Goal: Obtain resource: Download file/media

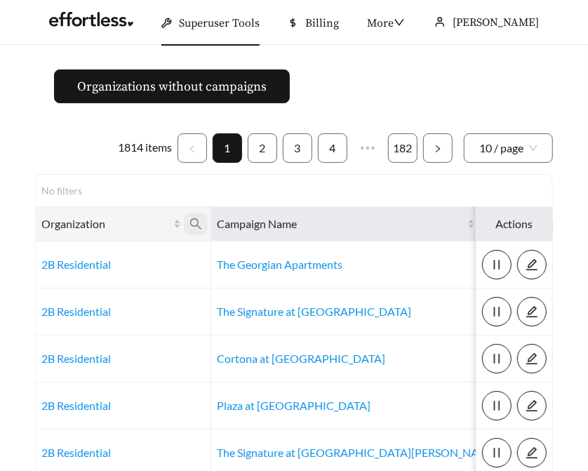
click at [194, 221] on icon "search" at bounding box center [195, 223] width 13 height 13
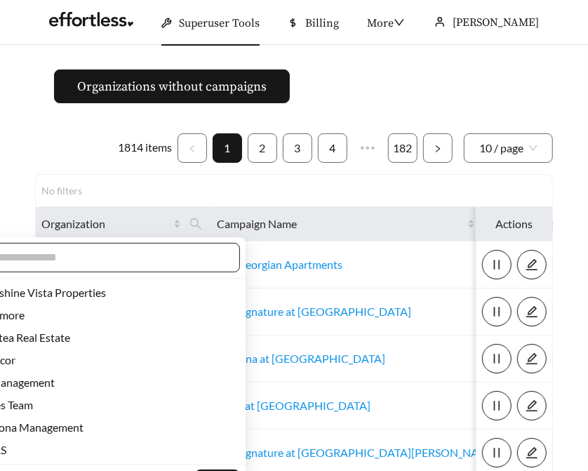
click at [134, 262] on input "text" at bounding box center [104, 257] width 241 height 17
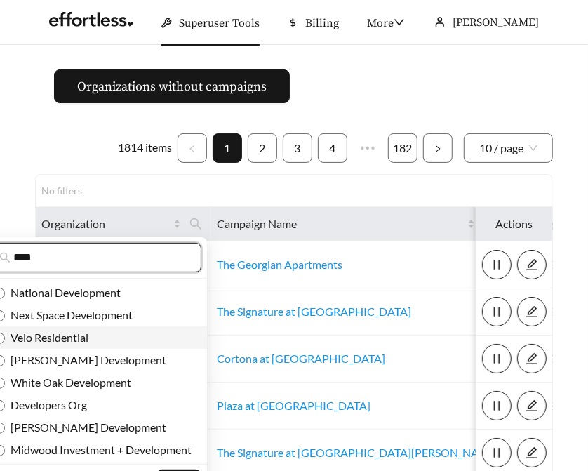
type input "****"
click at [85, 338] on span "Velo Residential" at bounding box center [46, 336] width 83 height 13
click at [78, 336] on span "Velo Residential" at bounding box center [46, 336] width 83 height 13
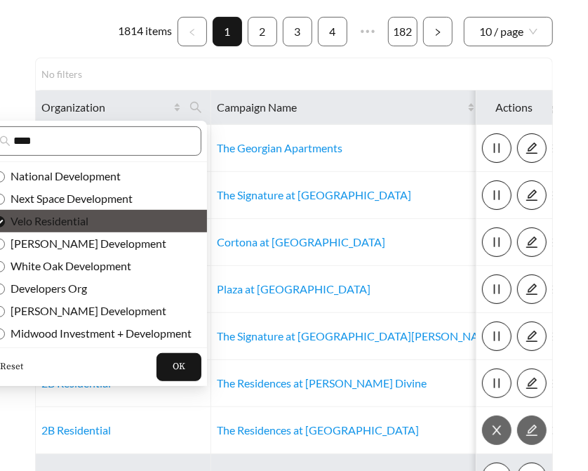
scroll to position [225, 0]
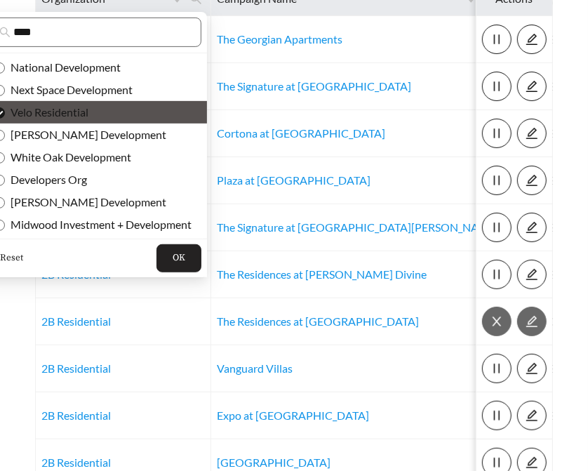
click at [169, 255] on button "OK" at bounding box center [178, 258] width 45 height 28
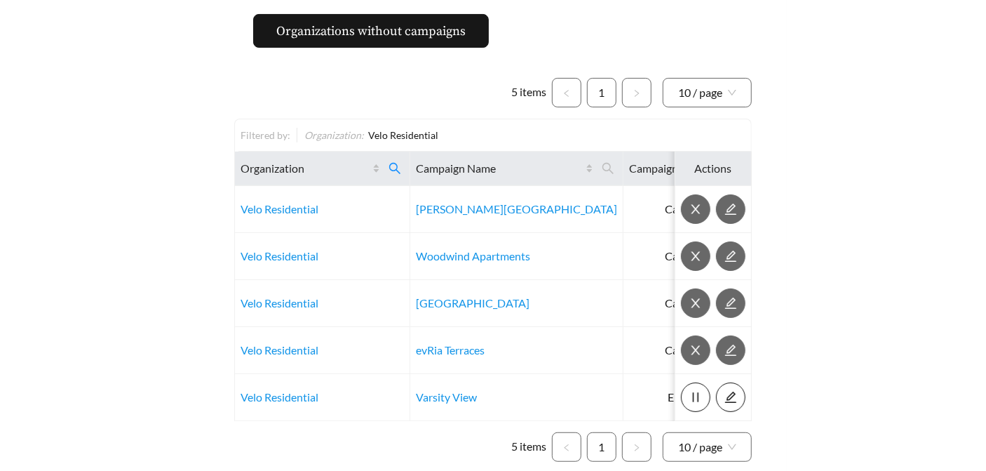
scroll to position [130, 0]
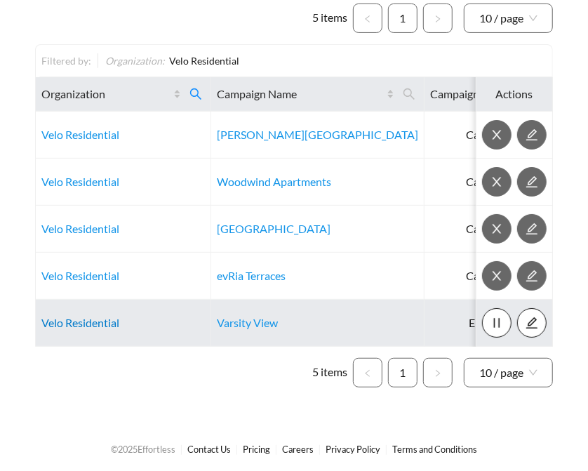
click at [64, 321] on link "Velo Residential" at bounding box center [80, 322] width 78 height 13
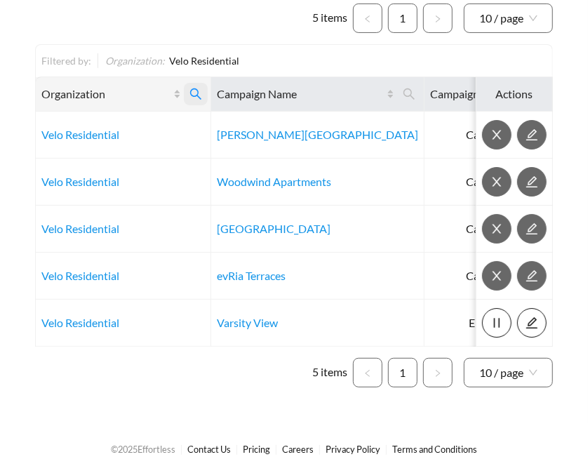
click at [194, 83] on span at bounding box center [196, 94] width 24 height 22
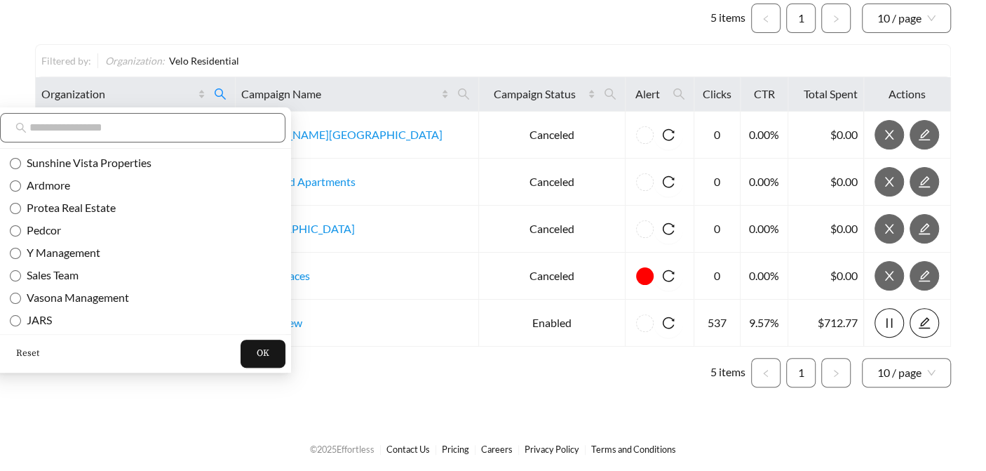
click at [18, 350] on span "Reset" at bounding box center [27, 354] width 23 height 14
click at [257, 352] on span "OK" at bounding box center [263, 354] width 13 height 14
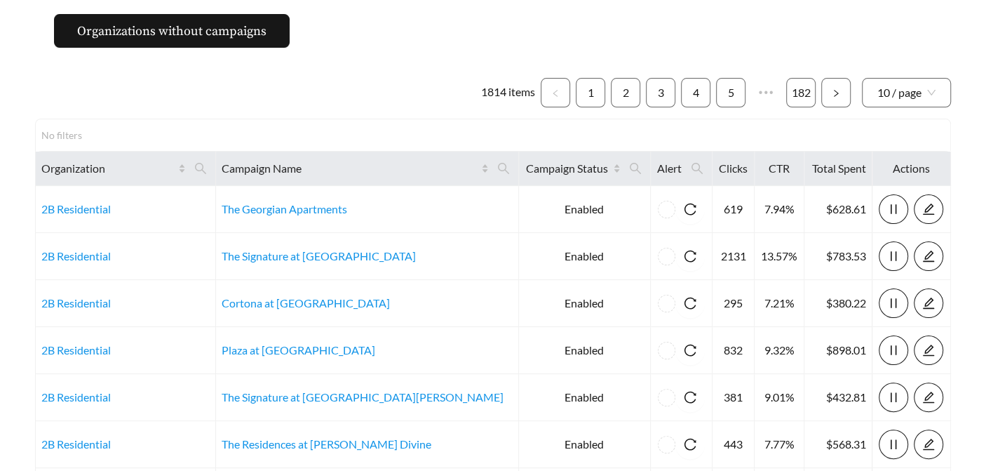
scroll to position [130, 0]
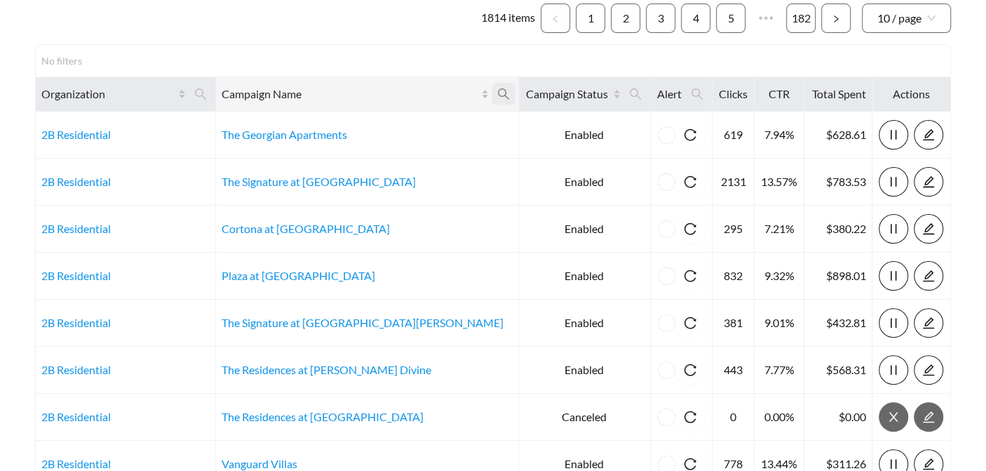
click at [497, 94] on icon "search" at bounding box center [502, 93] width 11 height 11
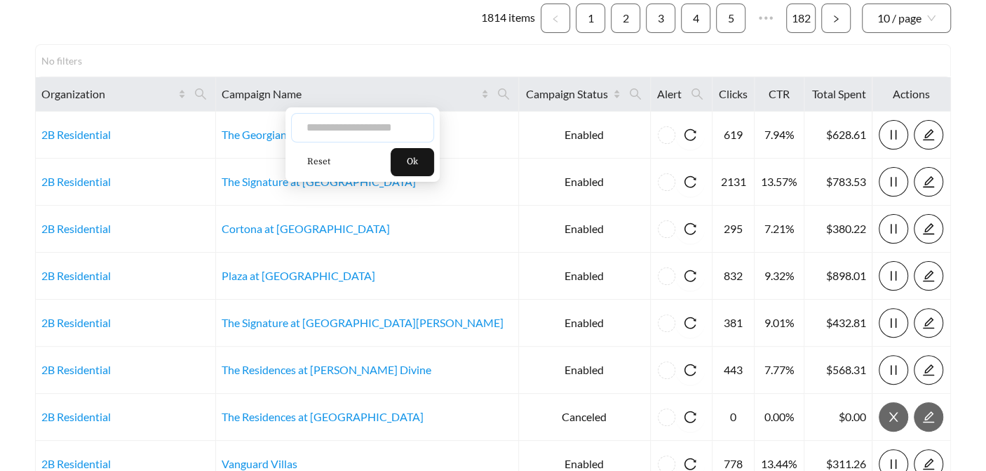
click at [397, 136] on input "text" at bounding box center [362, 127] width 143 height 29
click at [207, 96] on icon "search" at bounding box center [200, 94] width 13 height 13
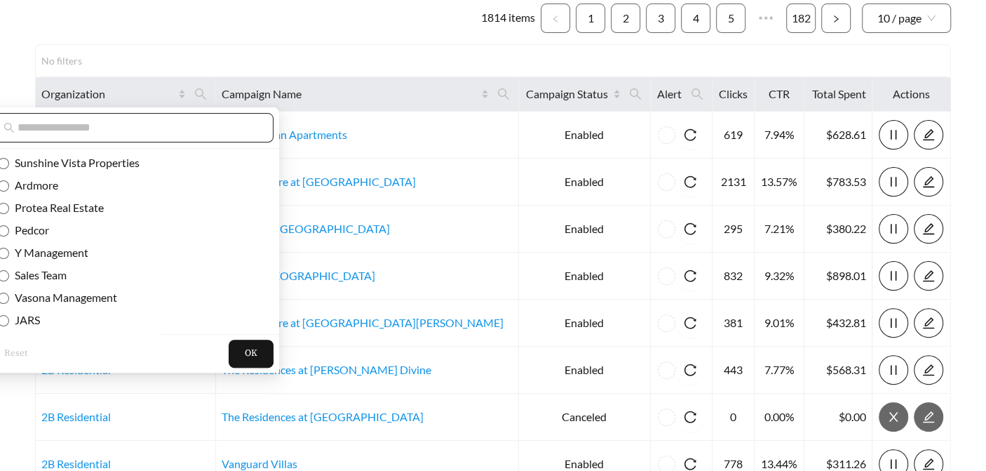
click at [212, 127] on input "text" at bounding box center [138, 127] width 241 height 17
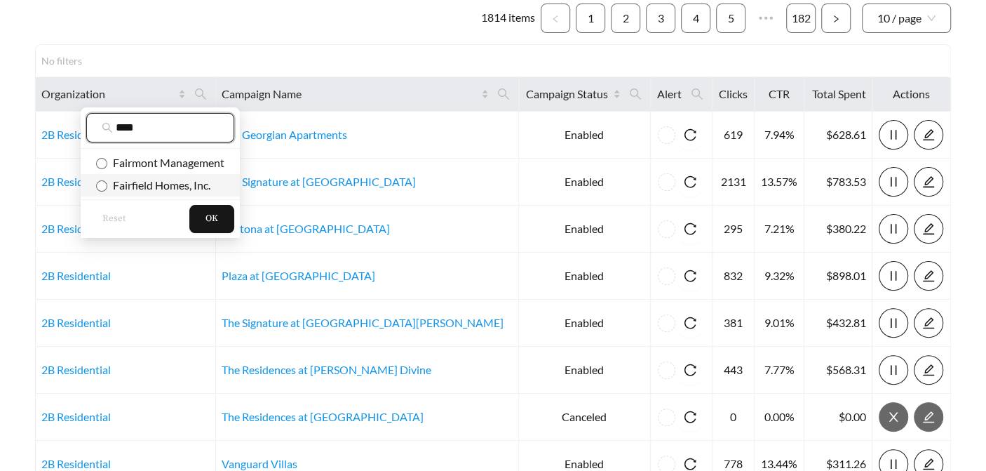
type input "****"
click at [197, 184] on span "Fairfield Homes, Inc." at bounding box center [158, 184] width 103 height 13
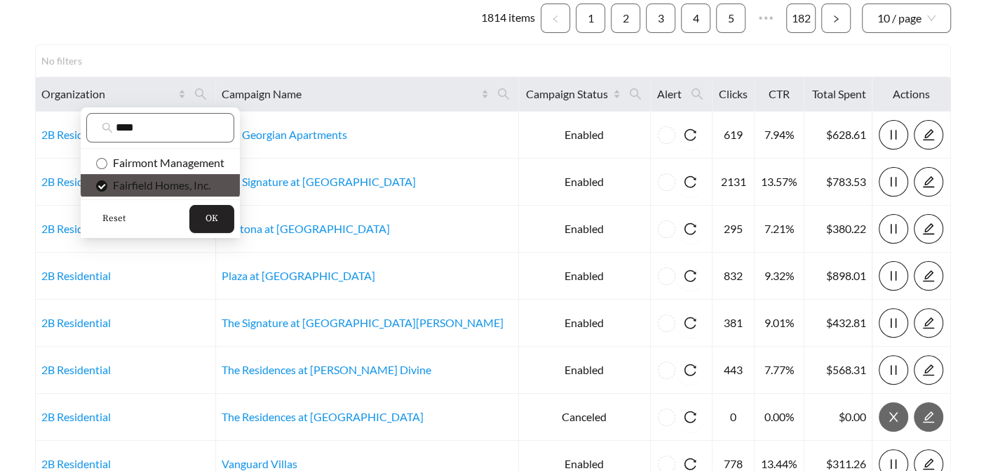
click at [211, 226] on button "OK" at bounding box center [211, 219] width 45 height 28
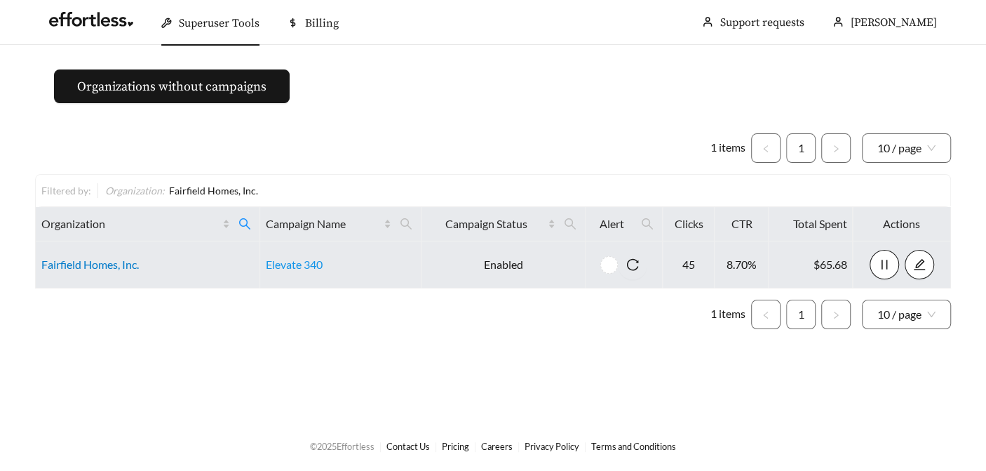
click at [73, 265] on link "Fairfield Homes, Inc." at bounding box center [90, 263] width 98 height 13
click at [62, 269] on link "Fairfield Homes, Inc." at bounding box center [90, 263] width 98 height 13
click at [85, 264] on link "Fairfield Homes, Inc." at bounding box center [90, 263] width 98 height 13
click at [313, 267] on link "Elevate 340" at bounding box center [294, 263] width 57 height 13
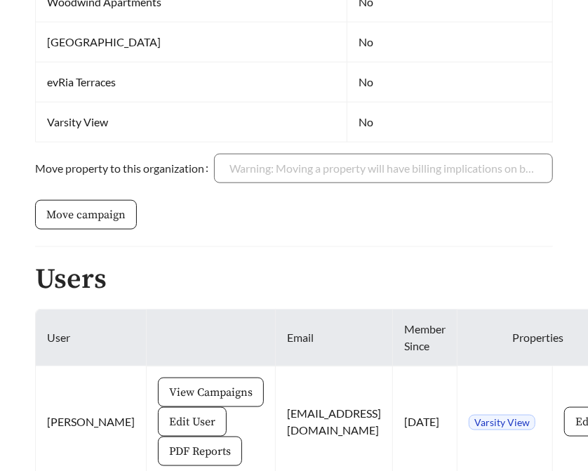
scroll to position [717, 0]
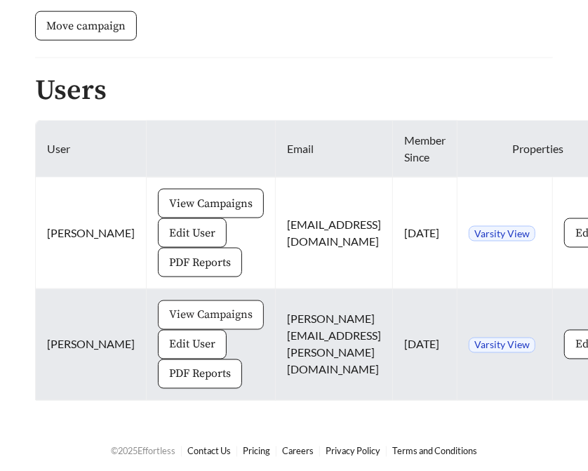
click at [173, 313] on span "View Campaigns" at bounding box center [210, 315] width 83 height 17
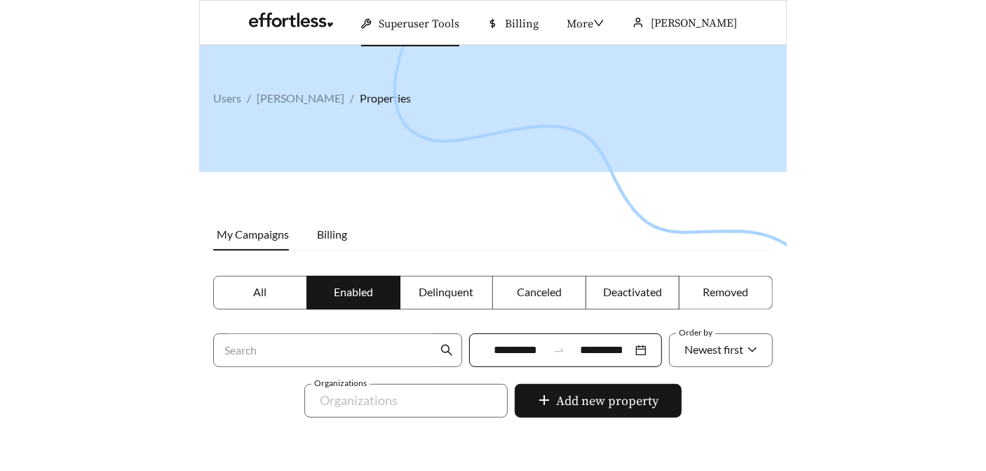
scroll to position [264, 0]
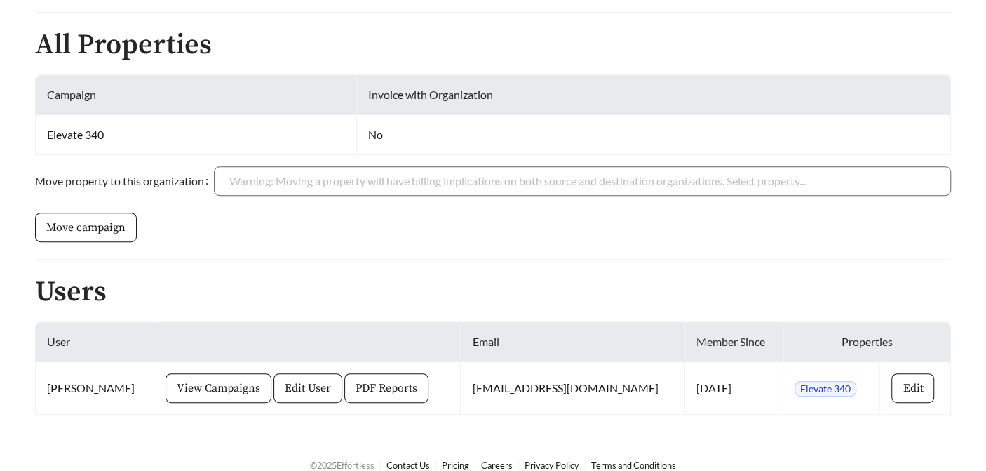
scroll to position [337, 0]
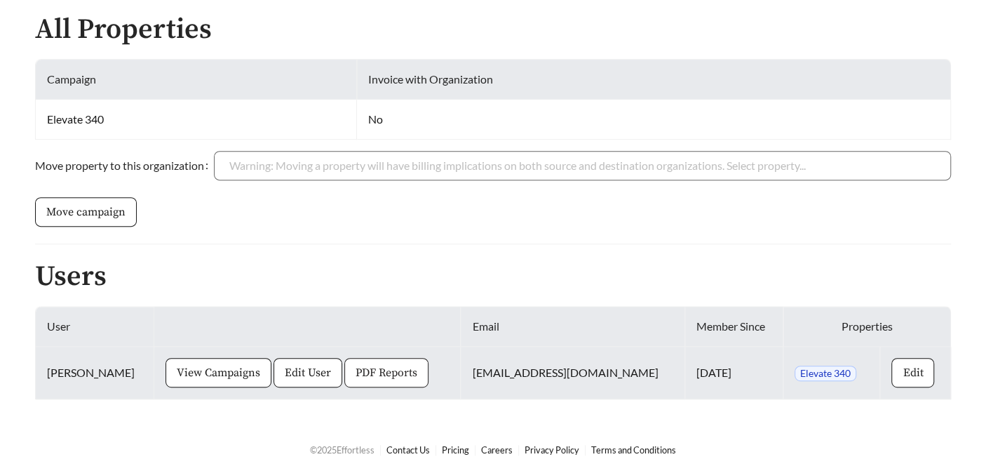
click at [369, 370] on span "PDF Reports" at bounding box center [387, 372] width 62 height 17
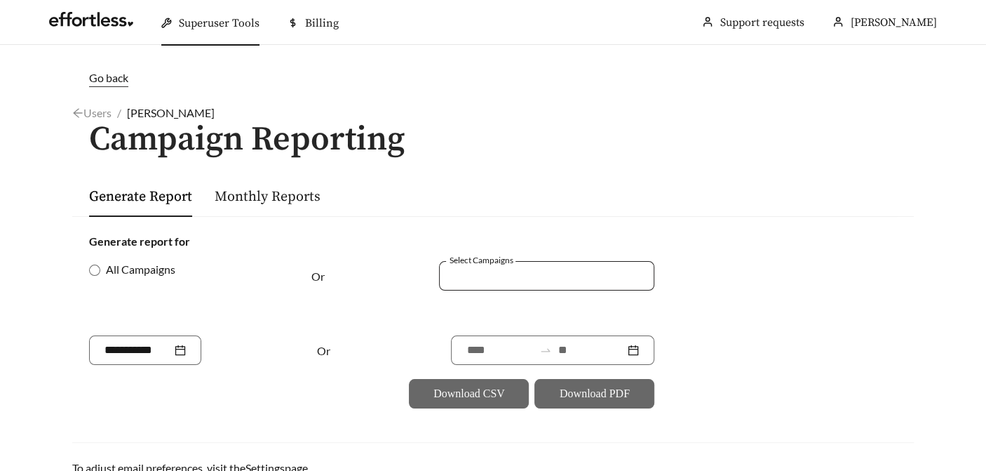
click at [474, 283] on div at bounding box center [536, 275] width 183 height 19
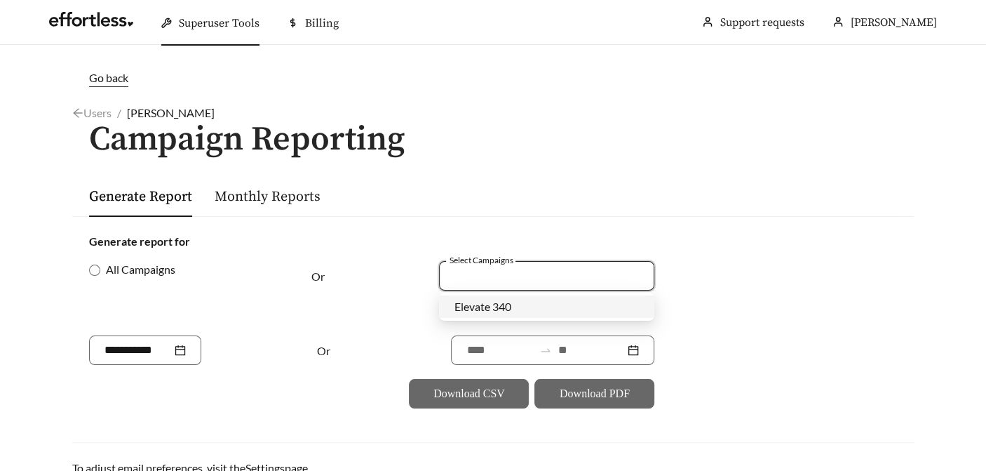
click at [494, 315] on div "Elevate 340" at bounding box center [546, 306] width 215 height 22
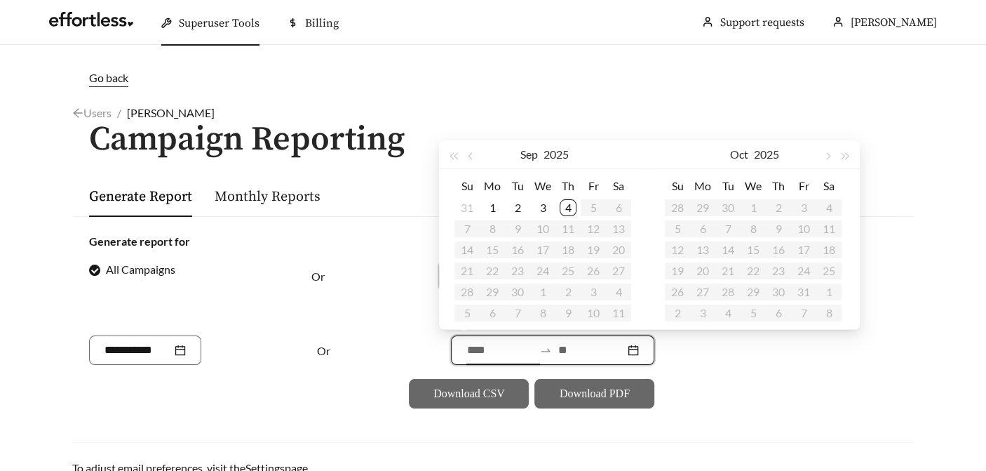
click at [472, 356] on input at bounding box center [500, 350] width 67 height 17
click at [471, 154] on span "button" at bounding box center [470, 156] width 7 height 7
type input "**********"
click at [598, 210] on div "1" at bounding box center [592, 207] width 17 height 17
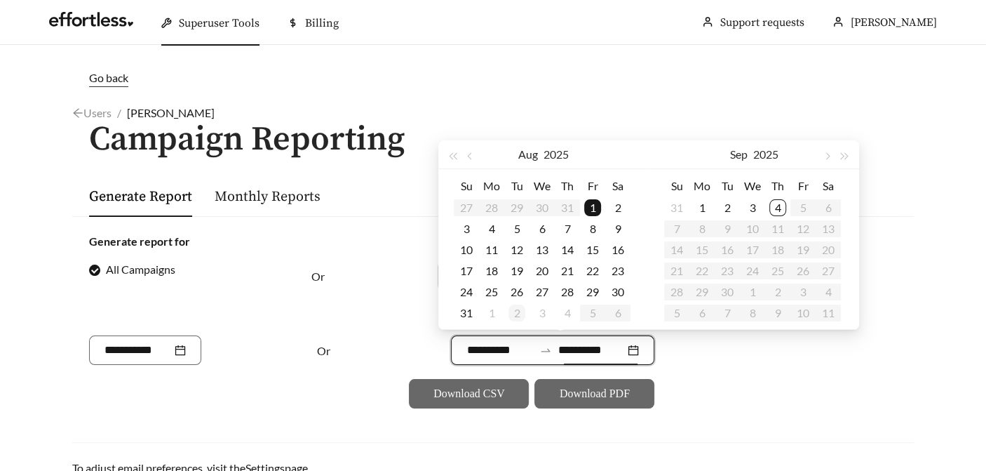
type input "**********"
click at [473, 311] on div "31" at bounding box center [466, 312] width 17 height 17
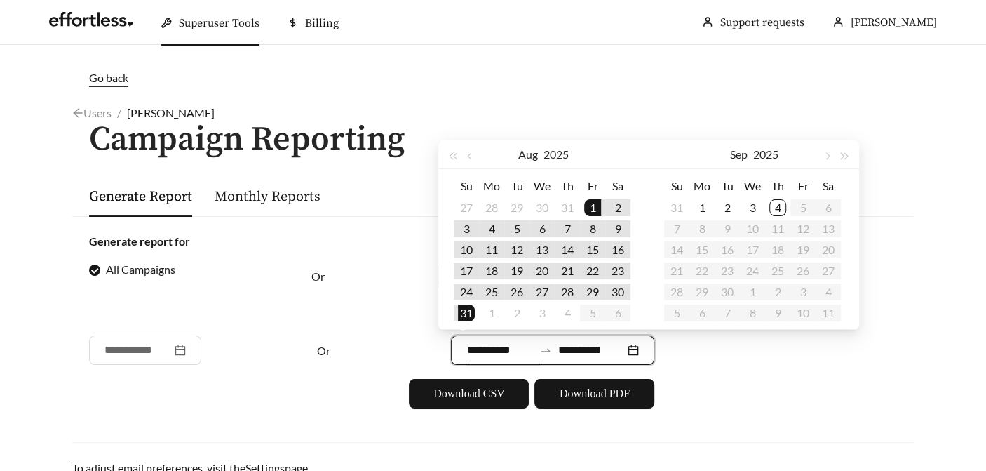
click at [469, 349] on input "**********" at bounding box center [500, 350] width 67 height 17
type input "**********"
click at [698, 210] on div "1" at bounding box center [702, 207] width 17 height 17
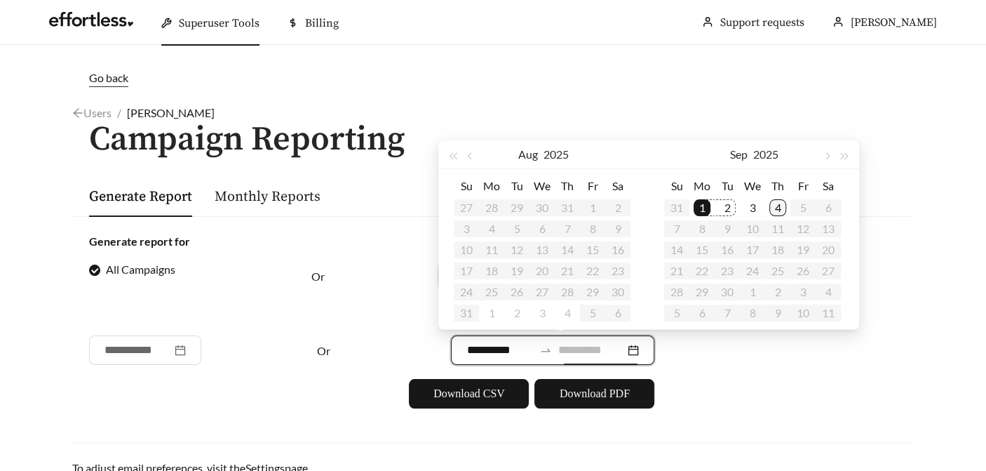
type input "**********"
click at [780, 203] on div "4" at bounding box center [778, 207] width 17 height 17
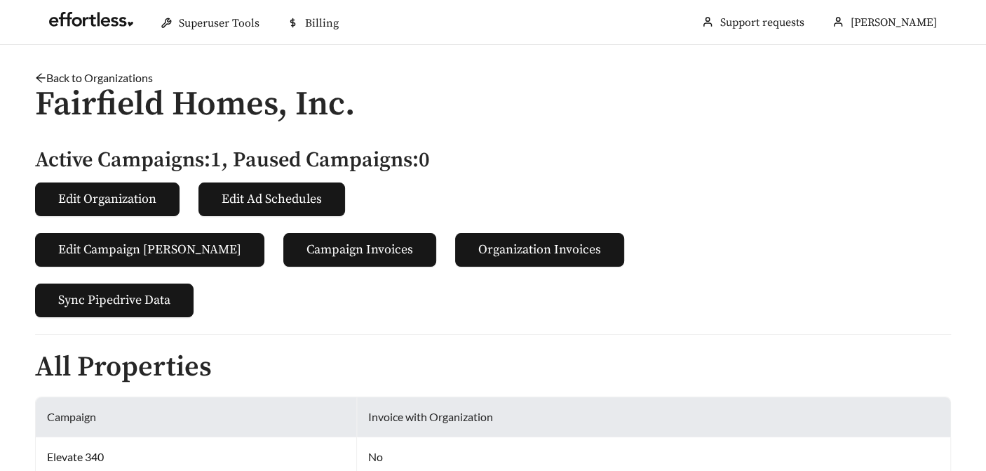
scroll to position [337, 0]
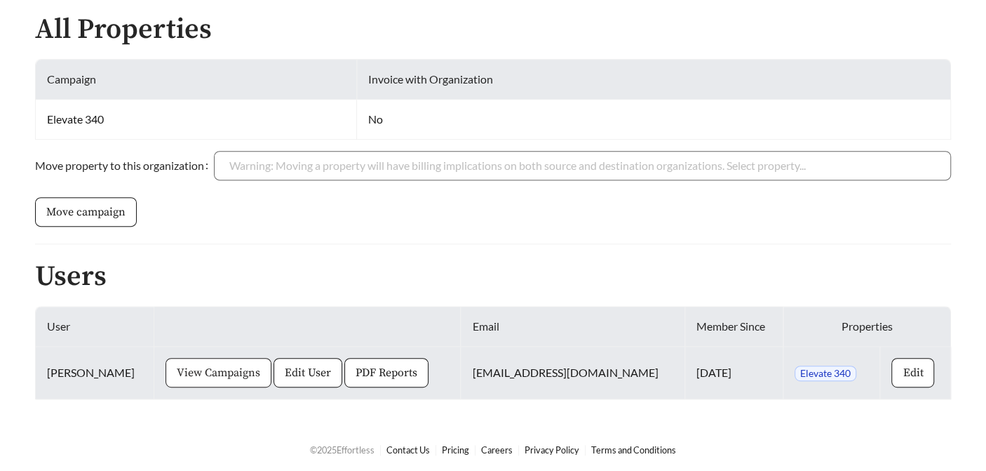
click at [166, 374] on button "View Campaigns" at bounding box center [219, 372] width 106 height 29
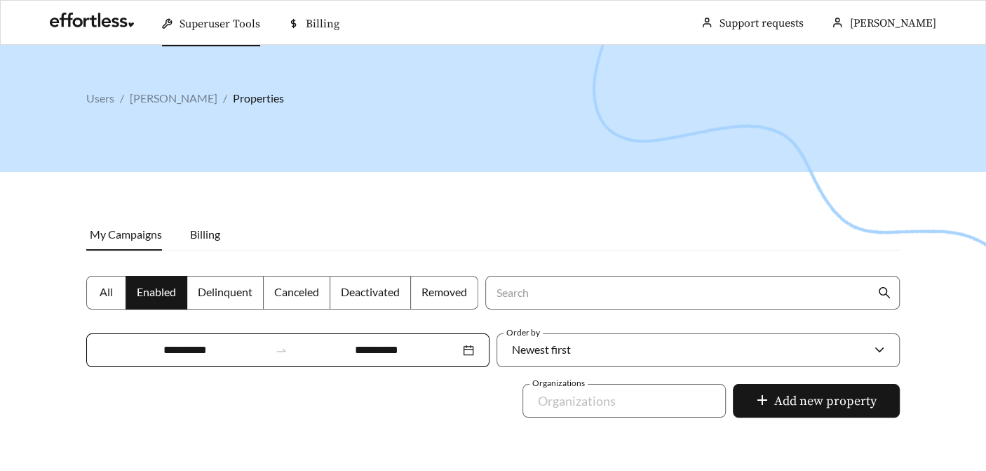
scroll to position [264, 0]
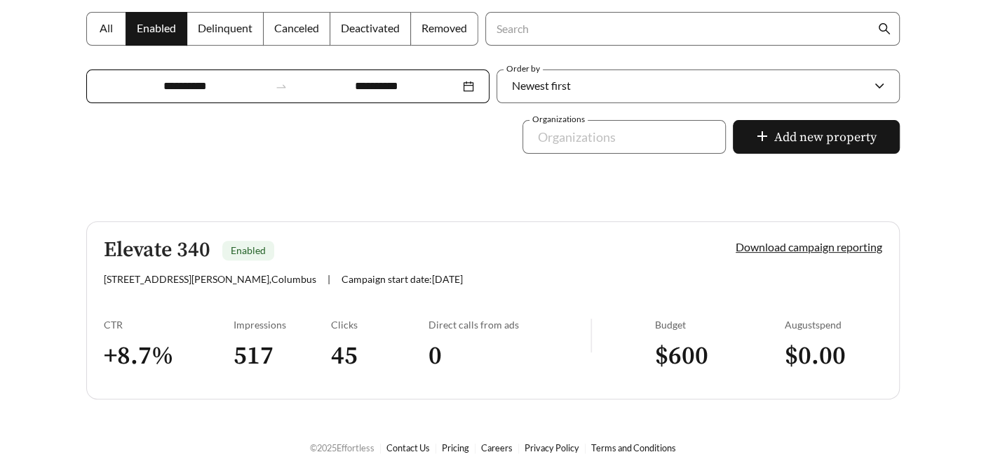
click at [269, 392] on link "Elevate 340 Enabled 340 E Fulton St , Columbus | Campaign start date: 2025-09-0…" at bounding box center [493, 310] width 814 height 178
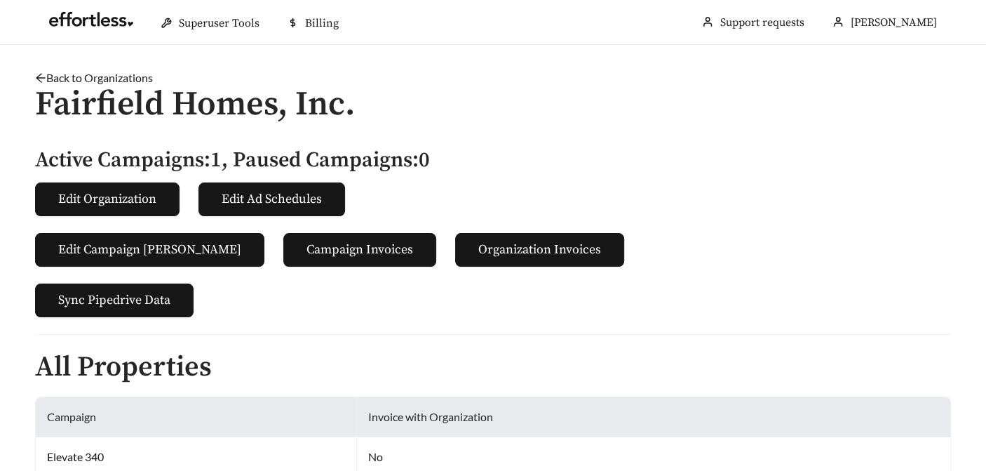
scroll to position [337, 0]
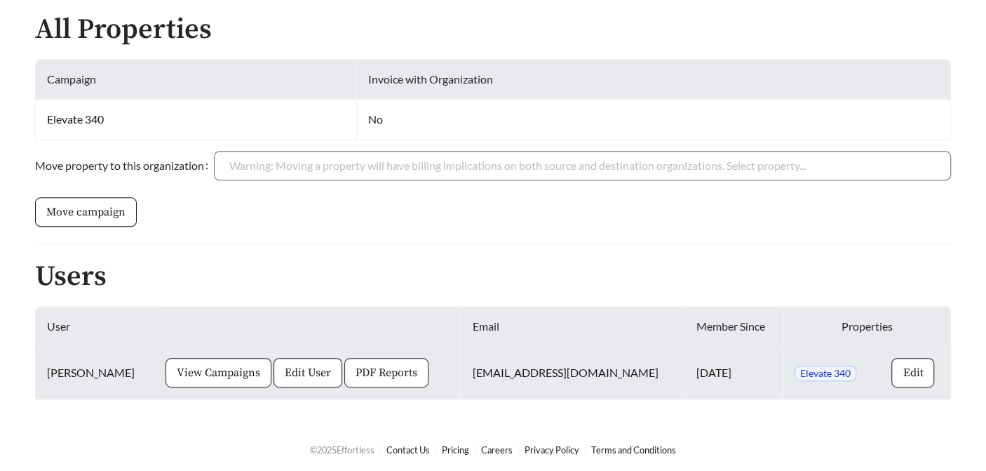
click at [356, 364] on span "PDF Reports" at bounding box center [387, 372] width 62 height 17
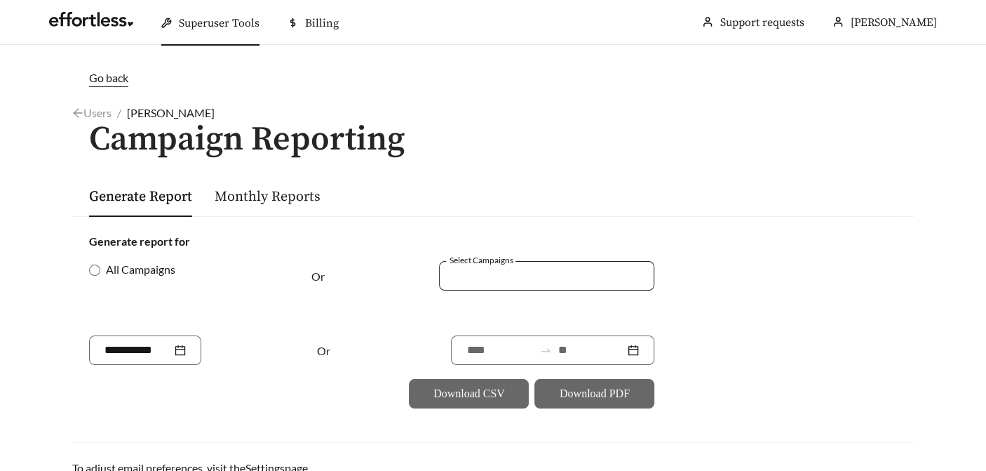
click at [509, 264] on div at bounding box center [546, 275] width 215 height 29
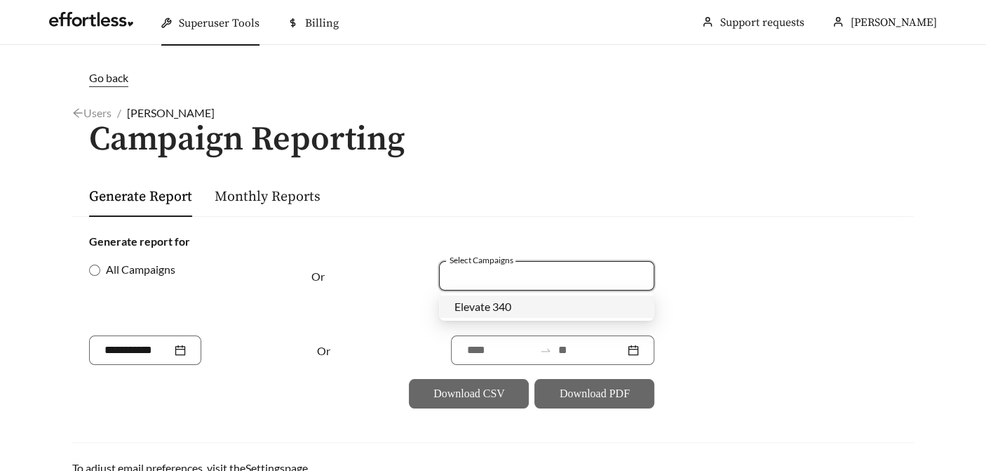
click at [511, 312] on span "Elevate 340" at bounding box center [483, 306] width 57 height 13
click at [485, 349] on input at bounding box center [500, 350] width 67 height 17
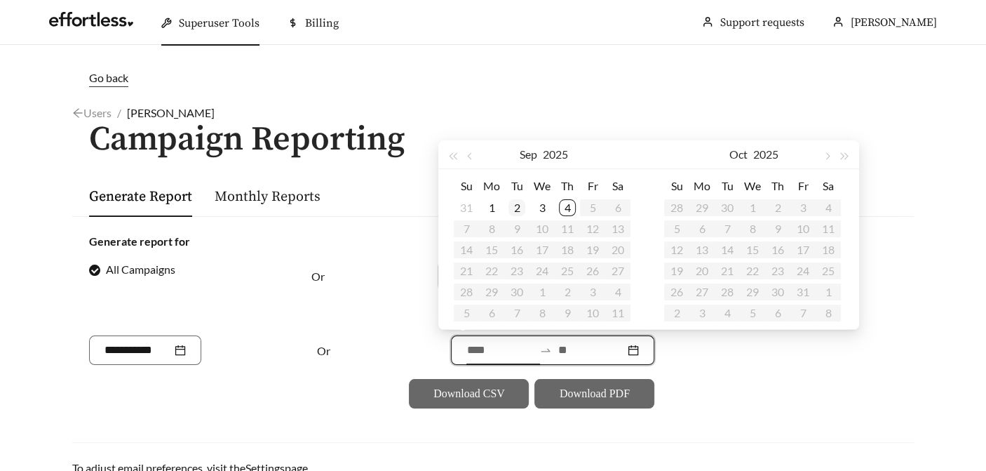
type input "**********"
click at [492, 204] on div "1" at bounding box center [491, 207] width 17 height 17
type input "**********"
click at [571, 207] on div "4" at bounding box center [567, 207] width 17 height 17
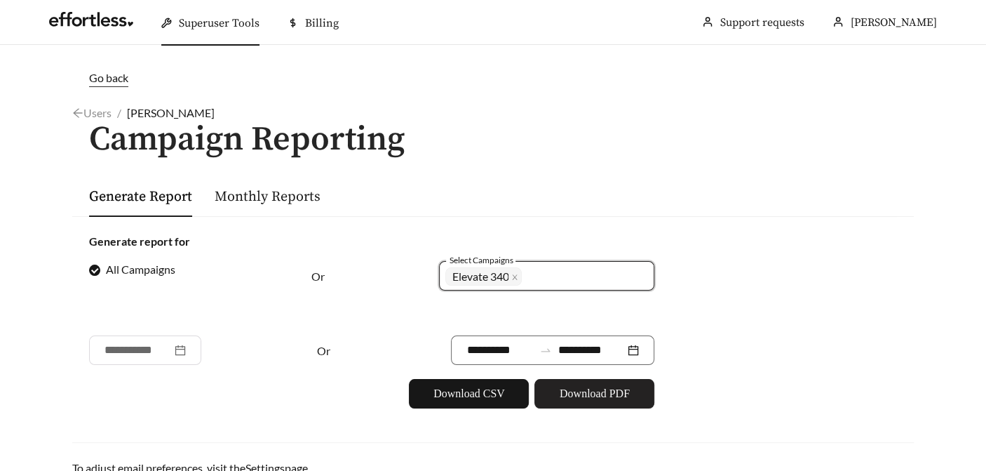
click at [586, 391] on span "Download PDF" at bounding box center [595, 393] width 70 height 17
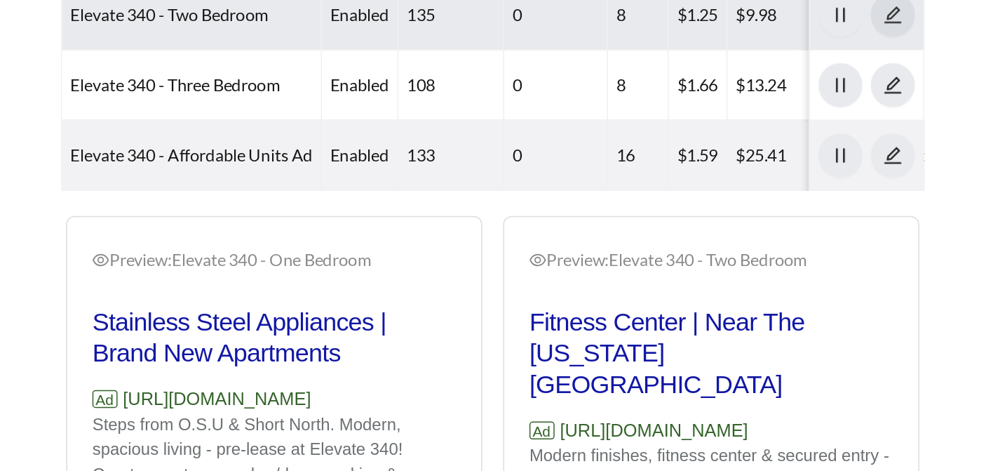
scroll to position [745, 0]
